Goal: Task Accomplishment & Management: Manage account settings

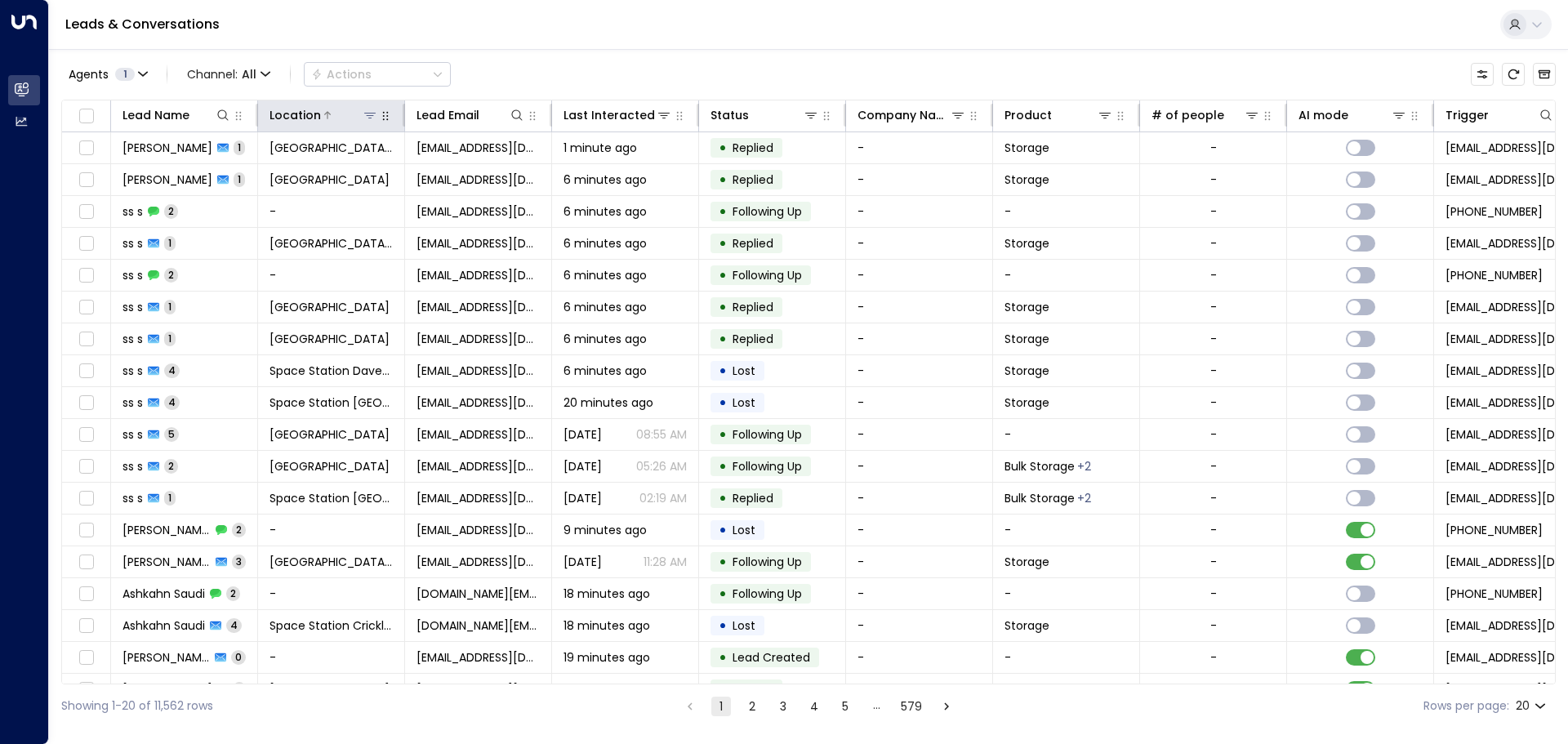
click at [376, 121] on icon at bounding box center [369, 115] width 13 height 13
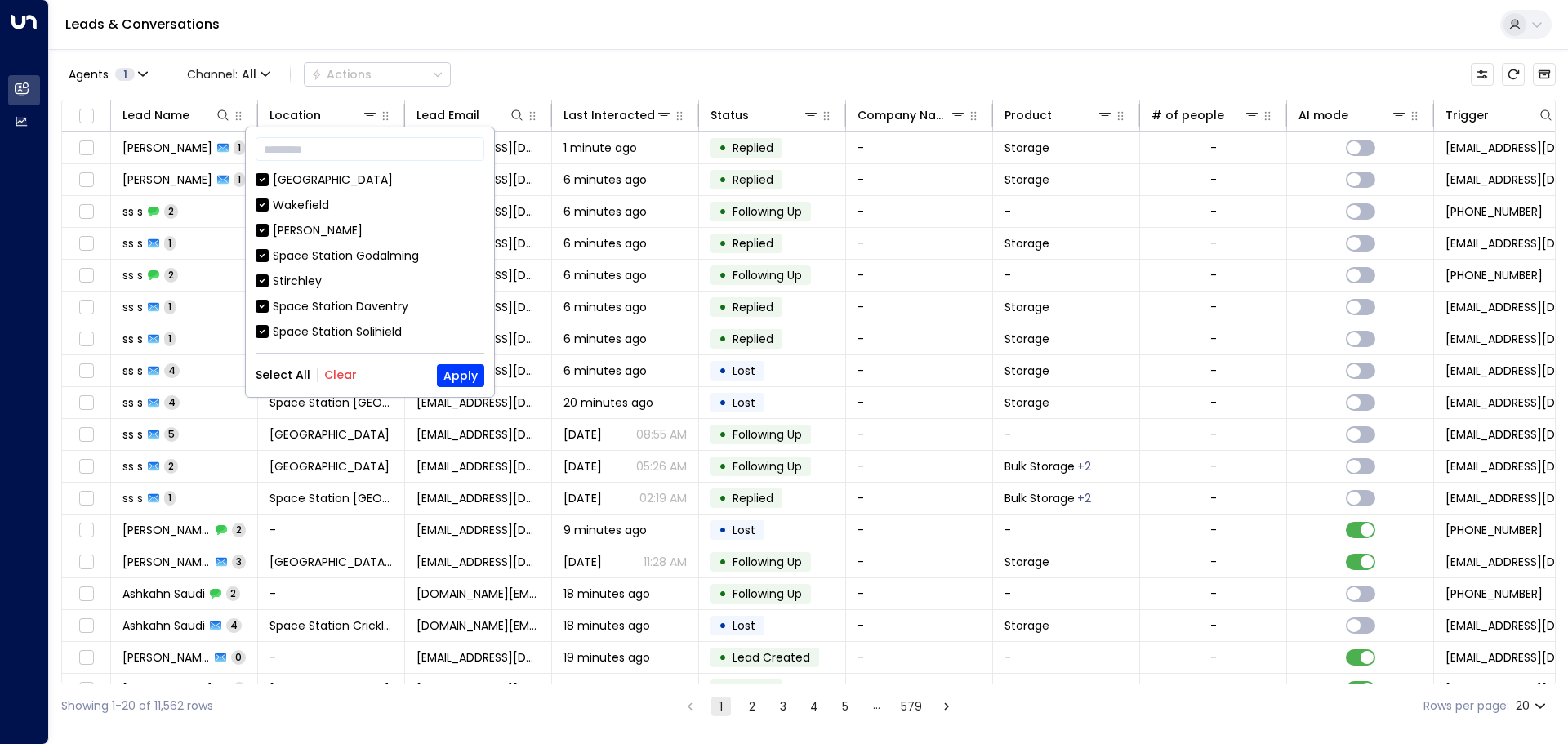
click at [354, 376] on div "Select All Clear Apply" at bounding box center [370, 375] width 229 height 23
click at [347, 378] on button "Clear" at bounding box center [340, 374] width 33 height 13
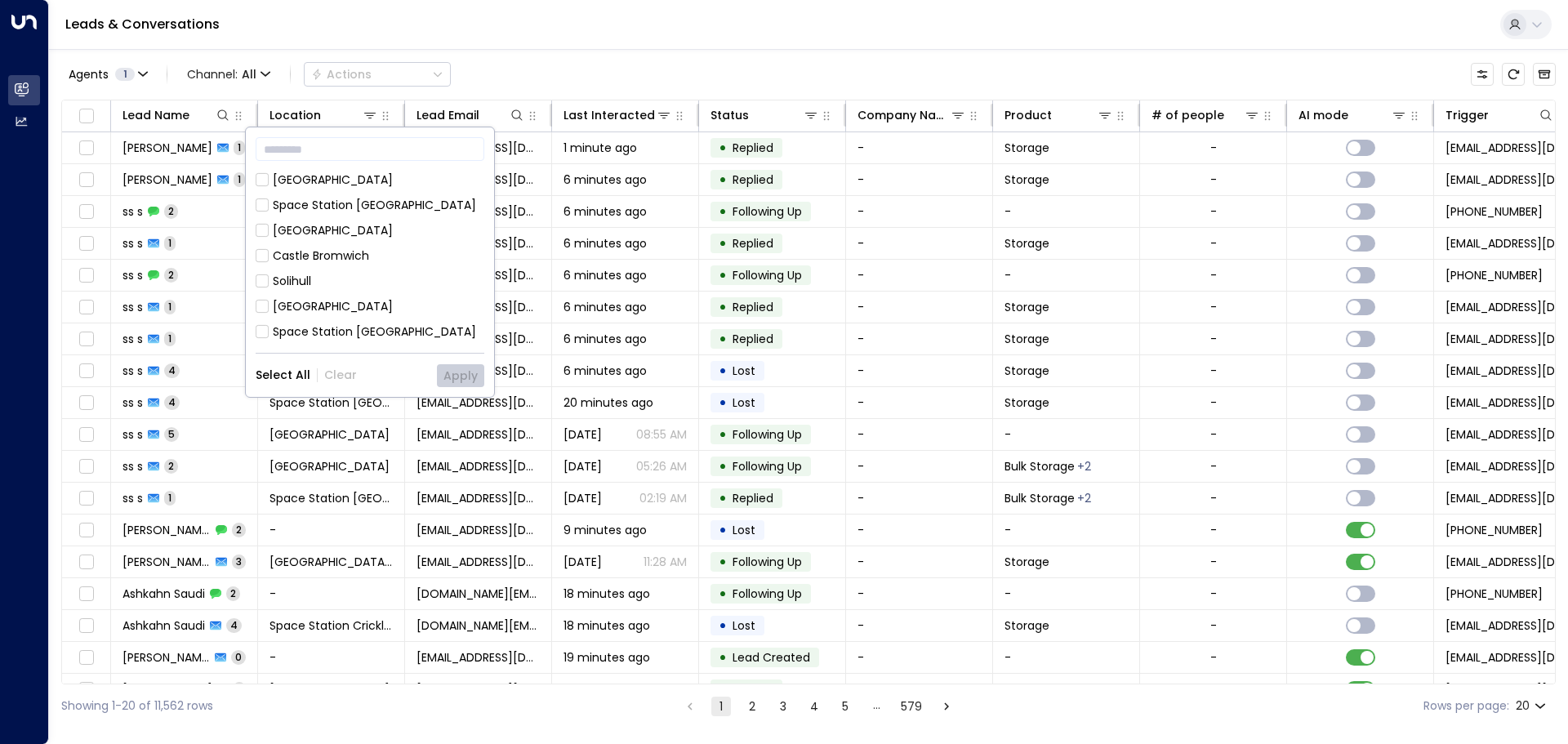
scroll to position [884, 0]
click at [399, 293] on div "[GEOGRAPHIC_DATA] [GEOGRAPHIC_DATA]" at bounding box center [378, 310] width 211 height 34
click at [453, 377] on button "Apply" at bounding box center [460, 375] width 47 height 23
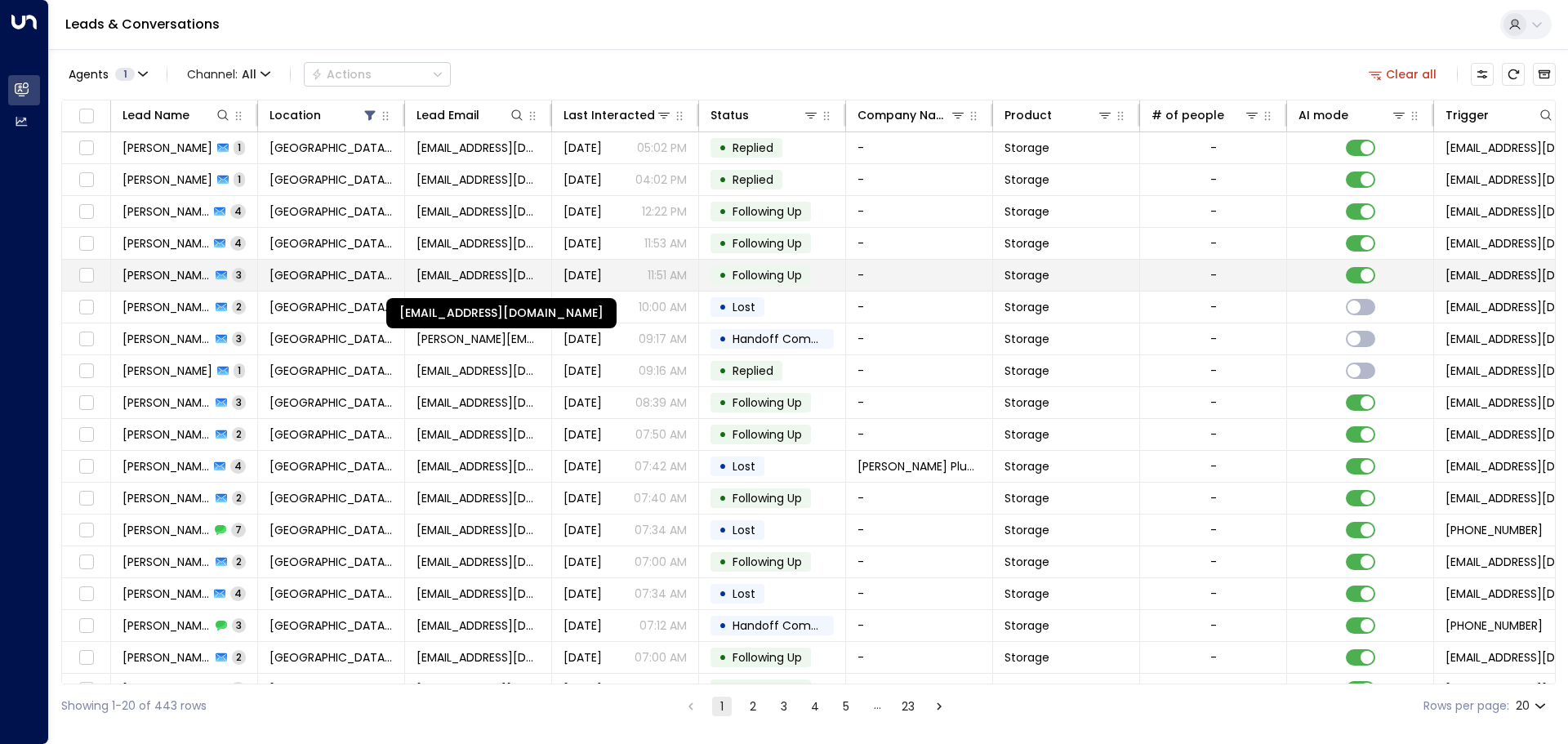
click at [446, 269] on span "[EMAIL_ADDRESS][DOMAIN_NAME]" at bounding box center [477, 275] width 123 height 16
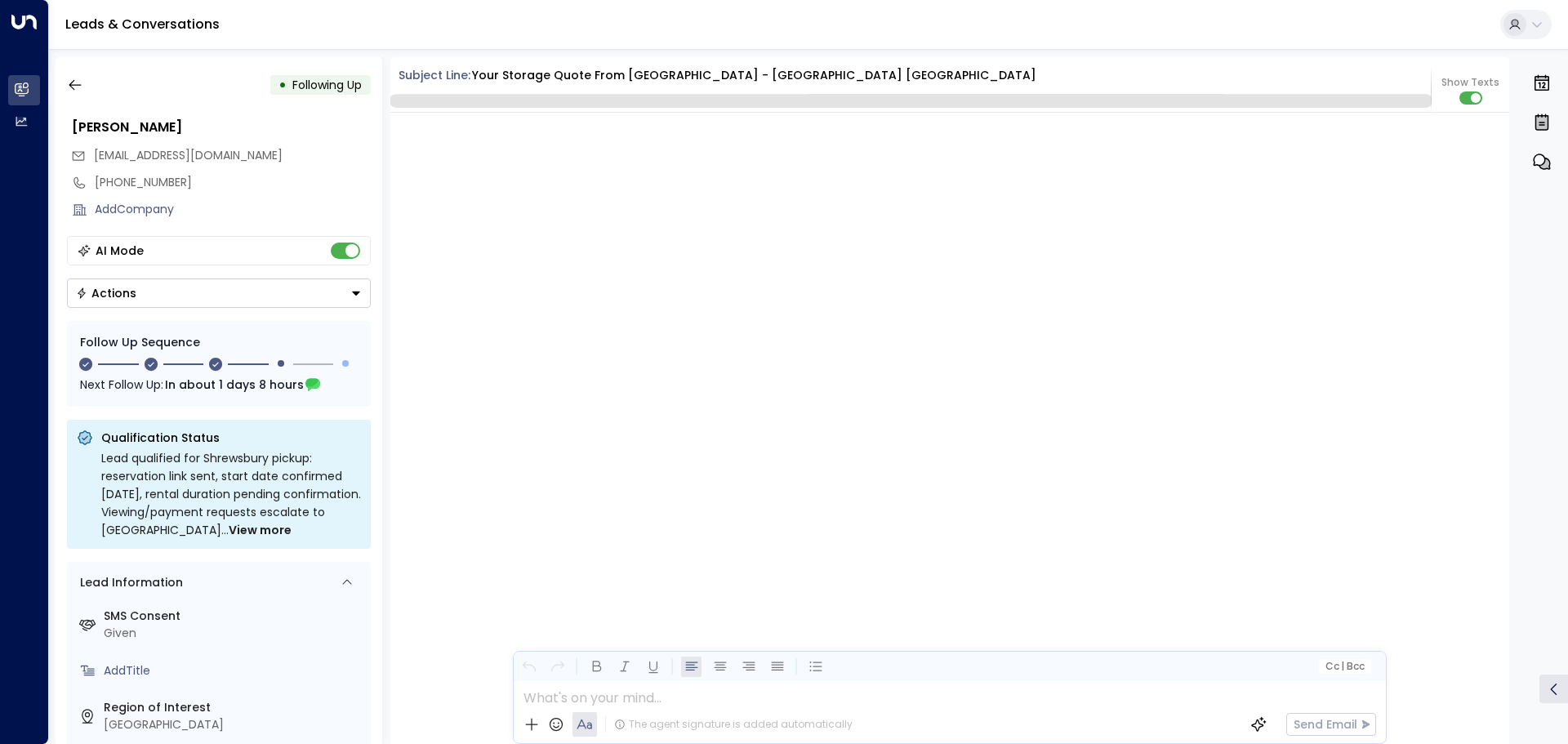
scroll to position [1885, 0]
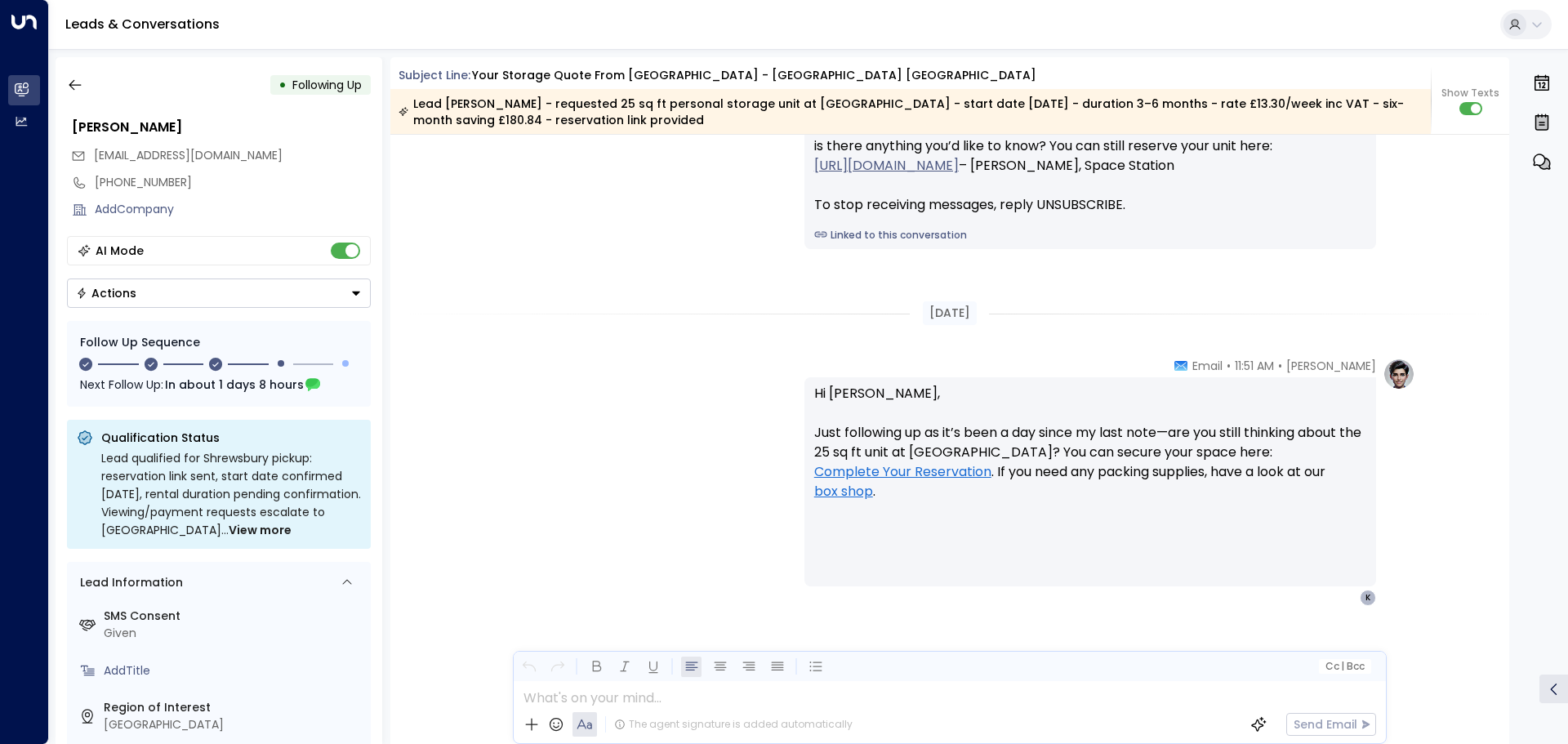
click at [82, 102] on div "• Following Up [PERSON_NAME] [EMAIL_ADDRESS][DOMAIN_NAME] [PHONE_NUMBER] Add Co…" at bounding box center [219, 400] width 327 height 687
click at [82, 96] on button "button" at bounding box center [74, 84] width 29 height 29
